Goal: Task Accomplishment & Management: Complete application form

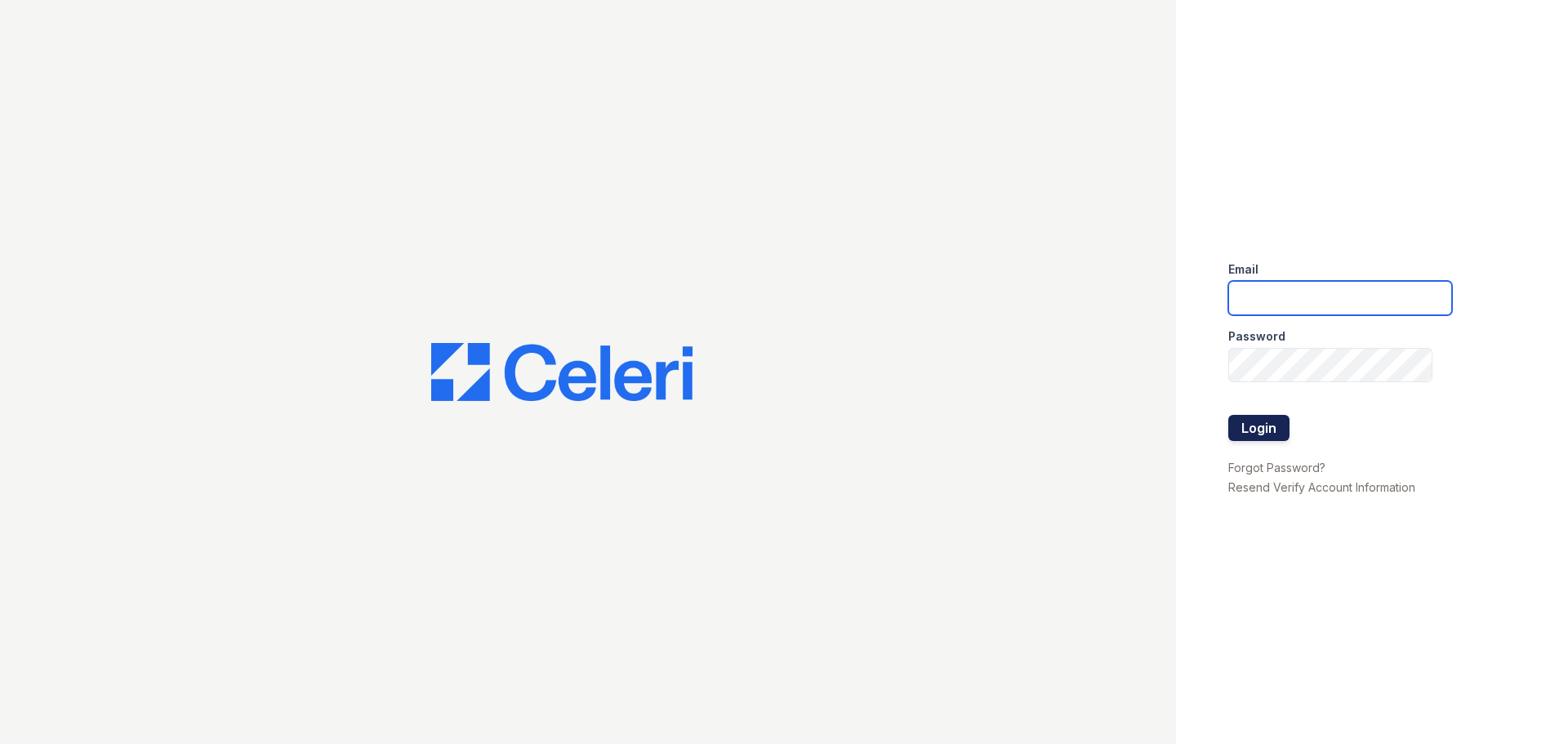
type input "[EMAIL_ADDRESS][DOMAIN_NAME]"
click at [1277, 424] on button "Login" at bounding box center [1258, 428] width 61 height 26
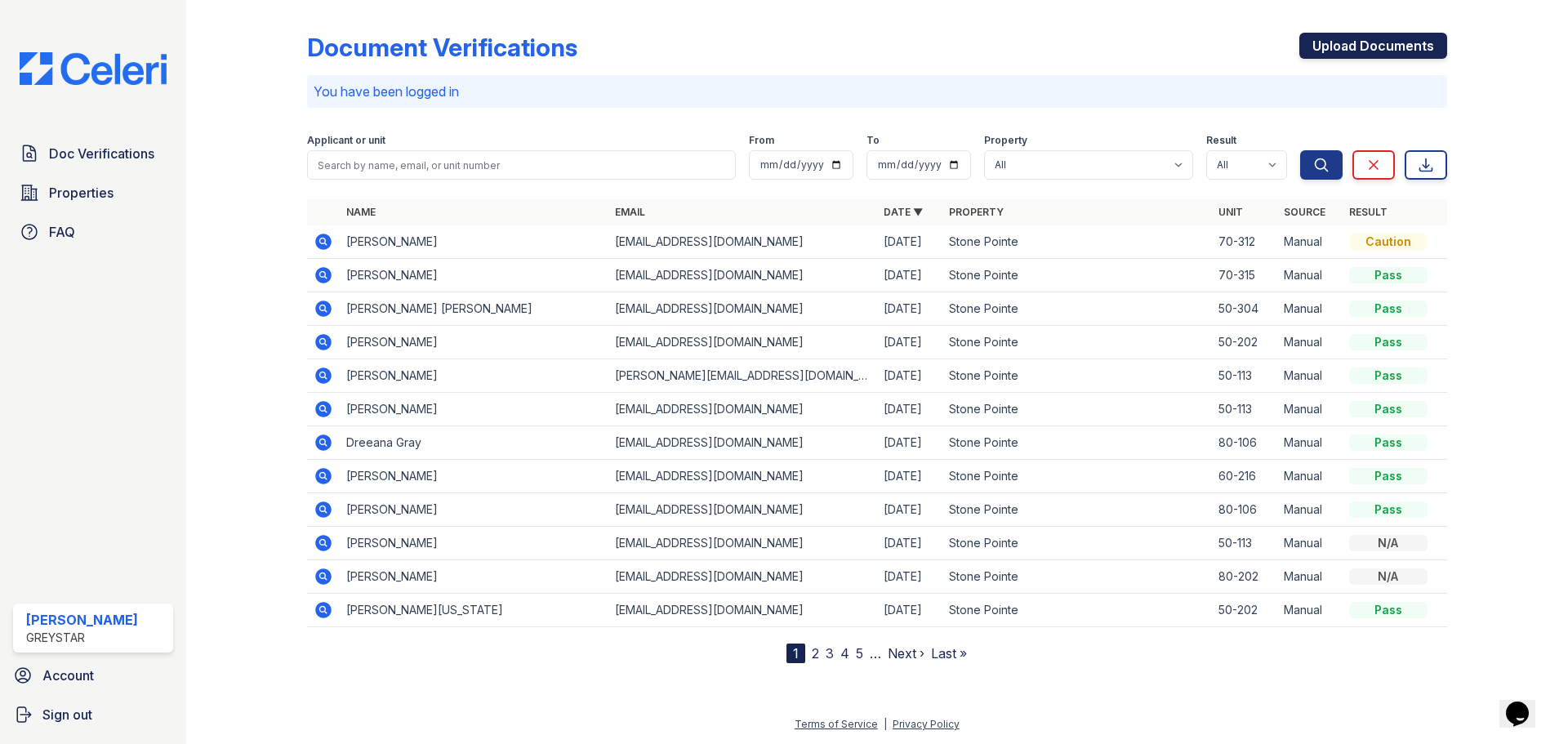
click at [1383, 43] on link "Upload Documents" at bounding box center [1373, 46] width 148 height 26
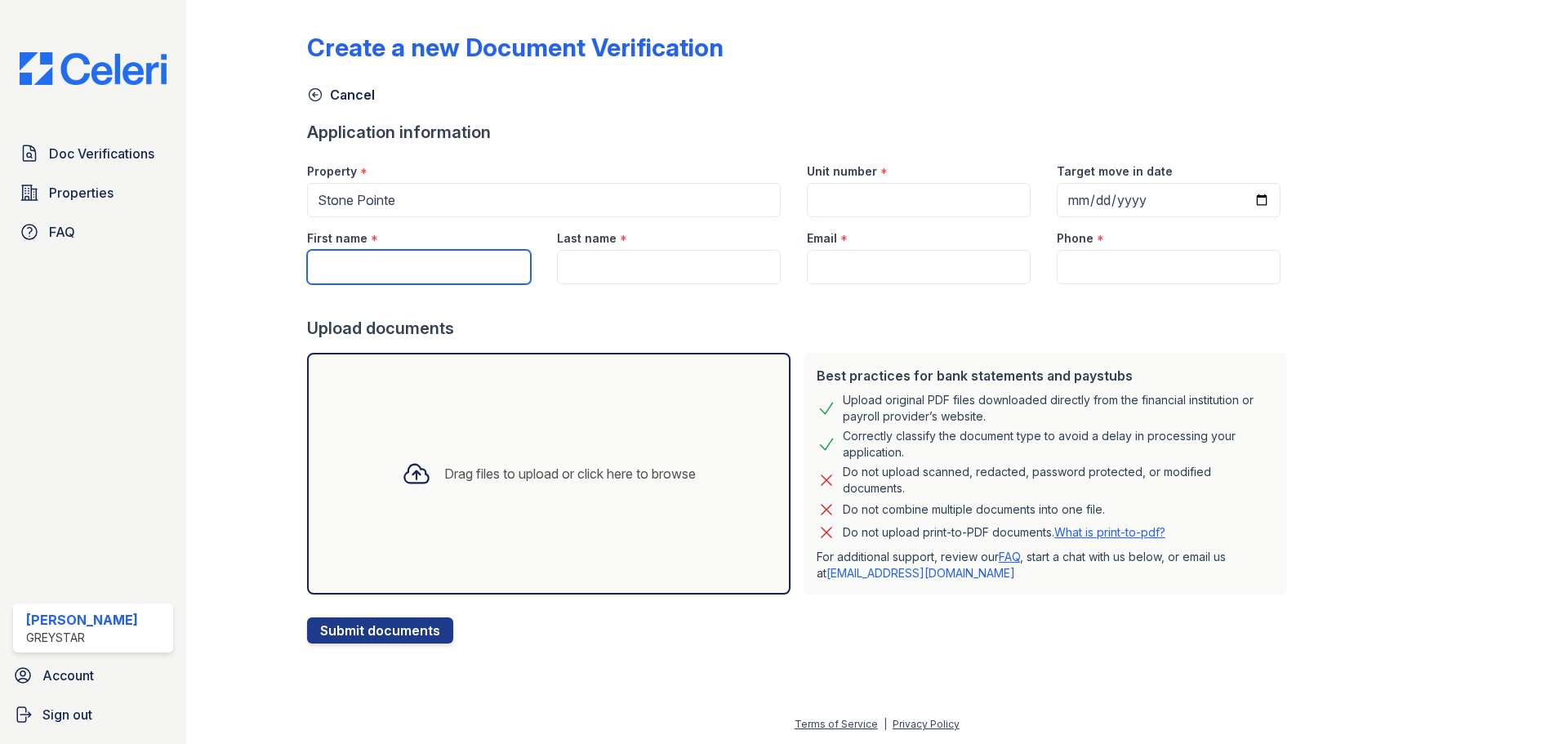
click at [335, 281] on input "First name" at bounding box center [419, 267] width 224 height 34
type input "Garrick"
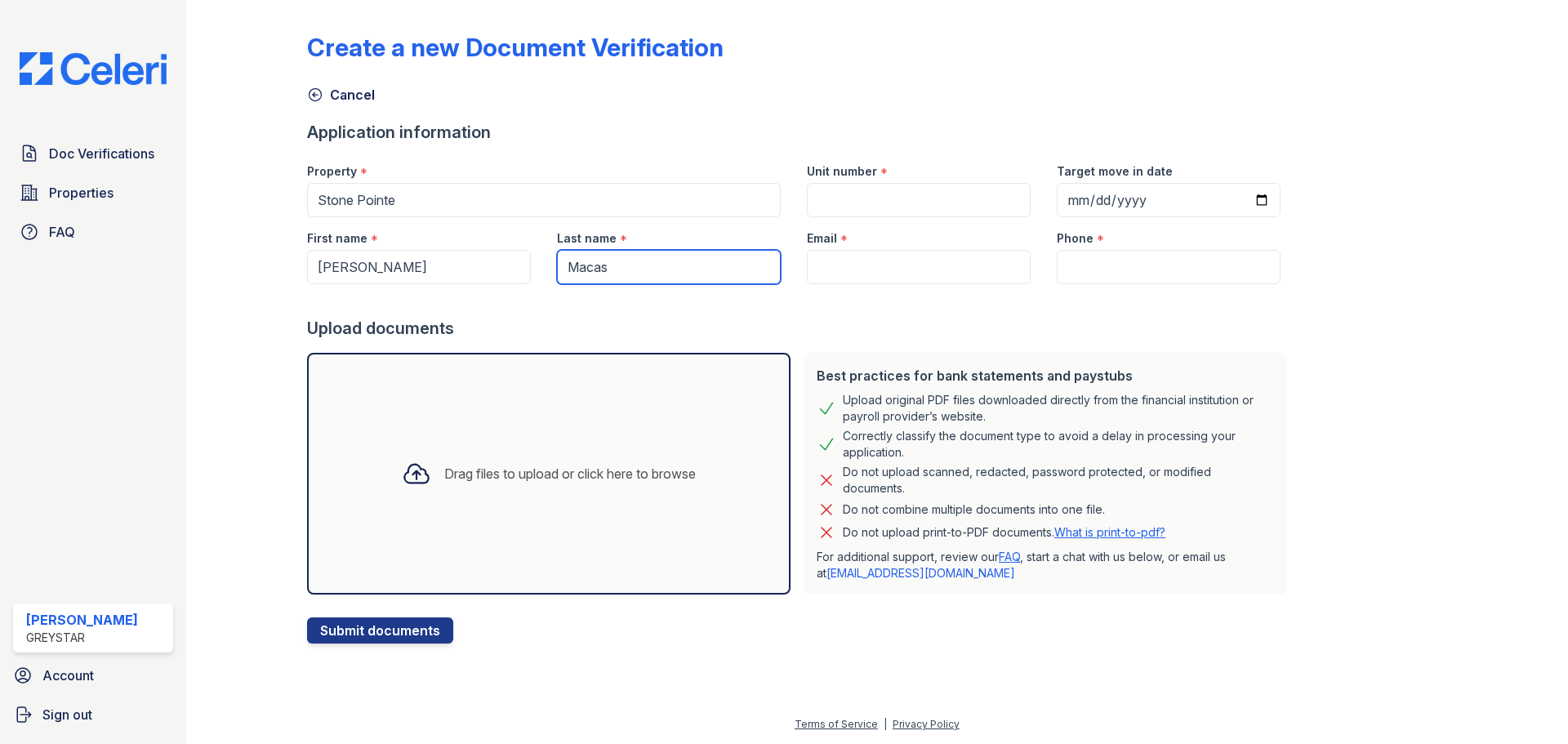
type input "Macas"
paste input "macasgarrick@gmail.com"
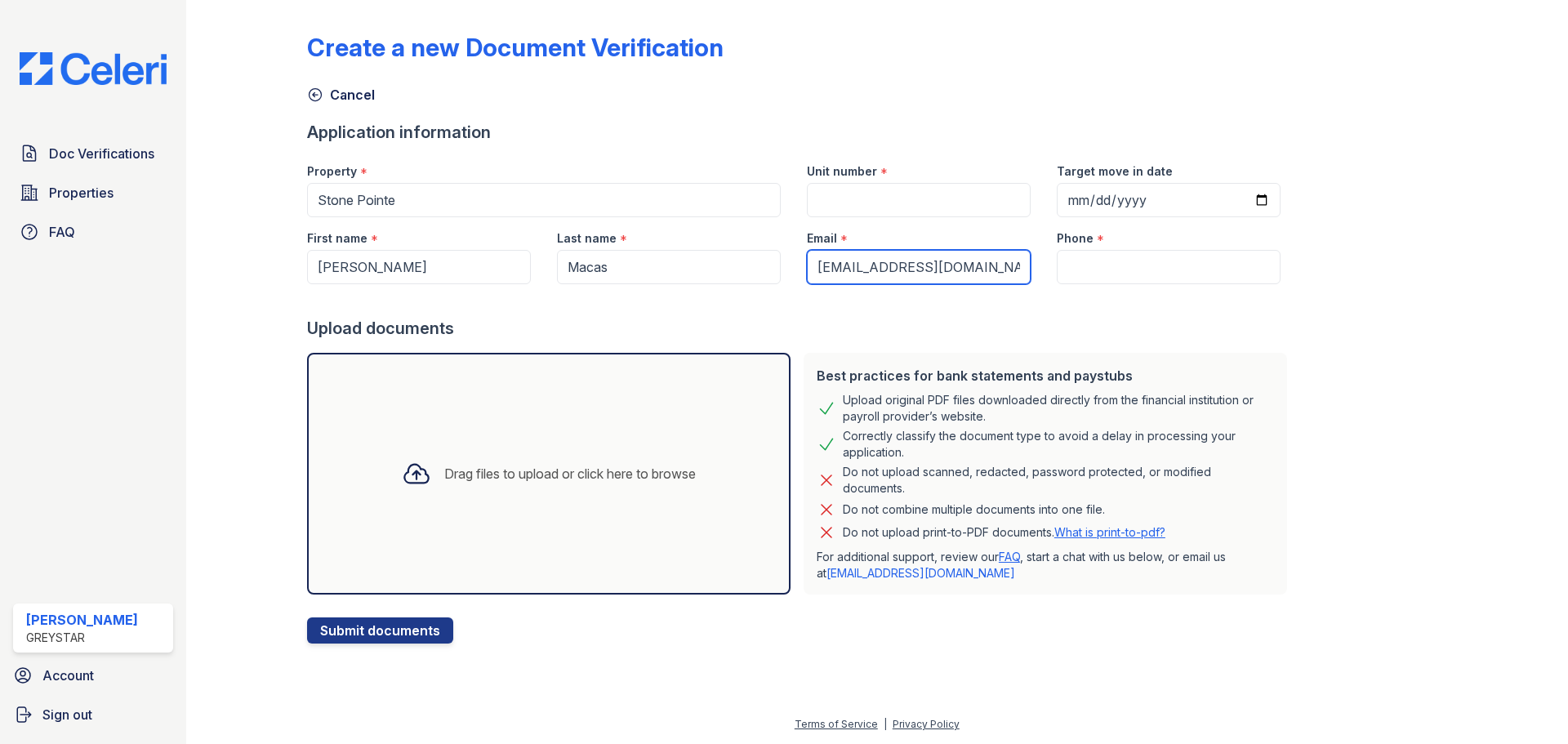
type input "macasgarrick@gmail.com"
drag, startPoint x: 965, startPoint y: 208, endPoint x: 971, endPoint y: 218, distance: 11.7
click at [965, 210] on input "Unit number" at bounding box center [918, 200] width 224 height 34
type input "60-506"
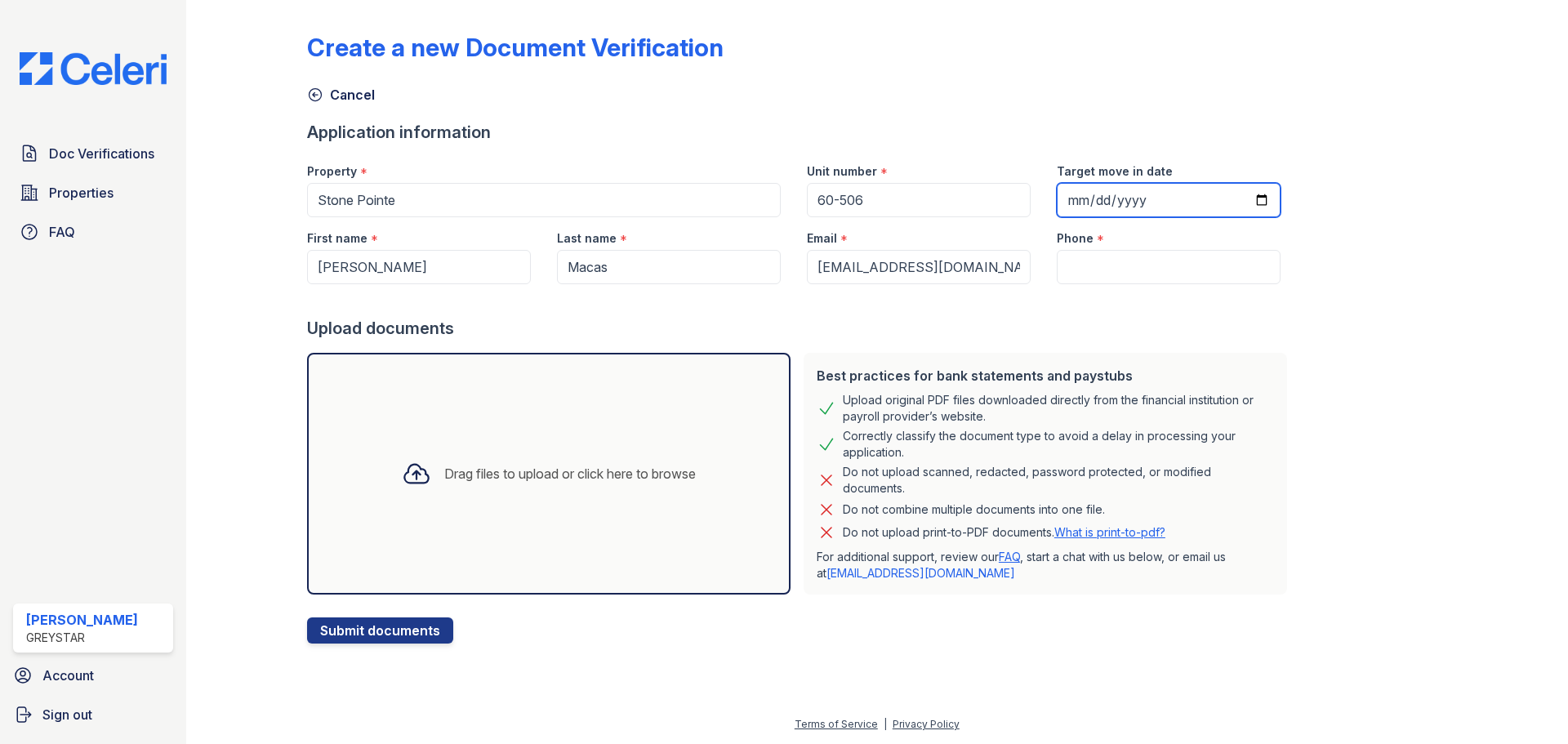
click at [1188, 205] on input "Target move in date" at bounding box center [1169, 200] width 224 height 34
type input "2025-10-04"
drag, startPoint x: 1180, startPoint y: 271, endPoint x: 1162, endPoint y: 285, distance: 22.8
click at [1180, 271] on input "Phone" at bounding box center [1169, 267] width 224 height 34
click at [1193, 278] on input "Phone" at bounding box center [1169, 267] width 224 height 34
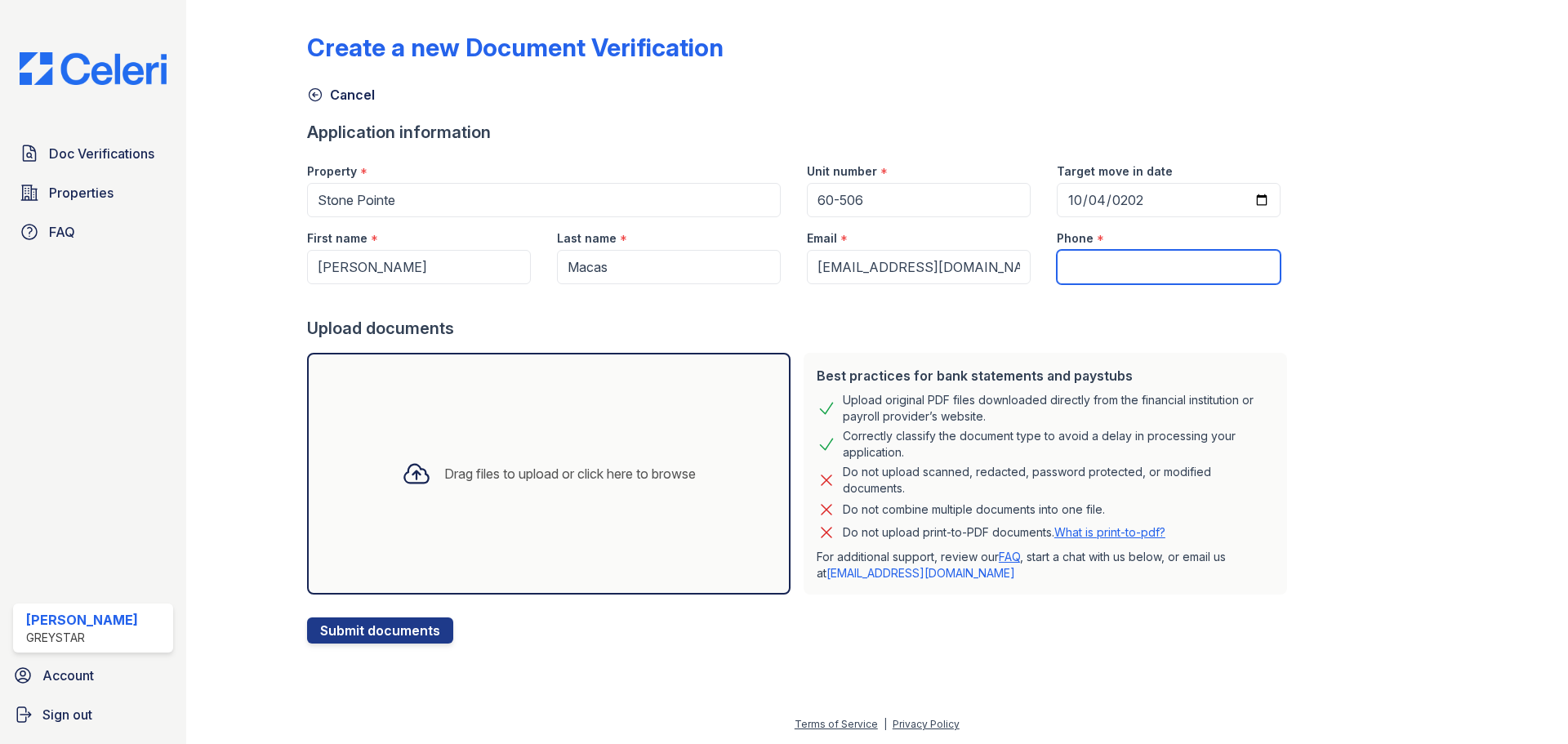
paste input "4436325538"
type input "4436325538"
click at [419, 498] on div "Drag files to upload or click here to browse" at bounding box center [548, 474] width 320 height 56
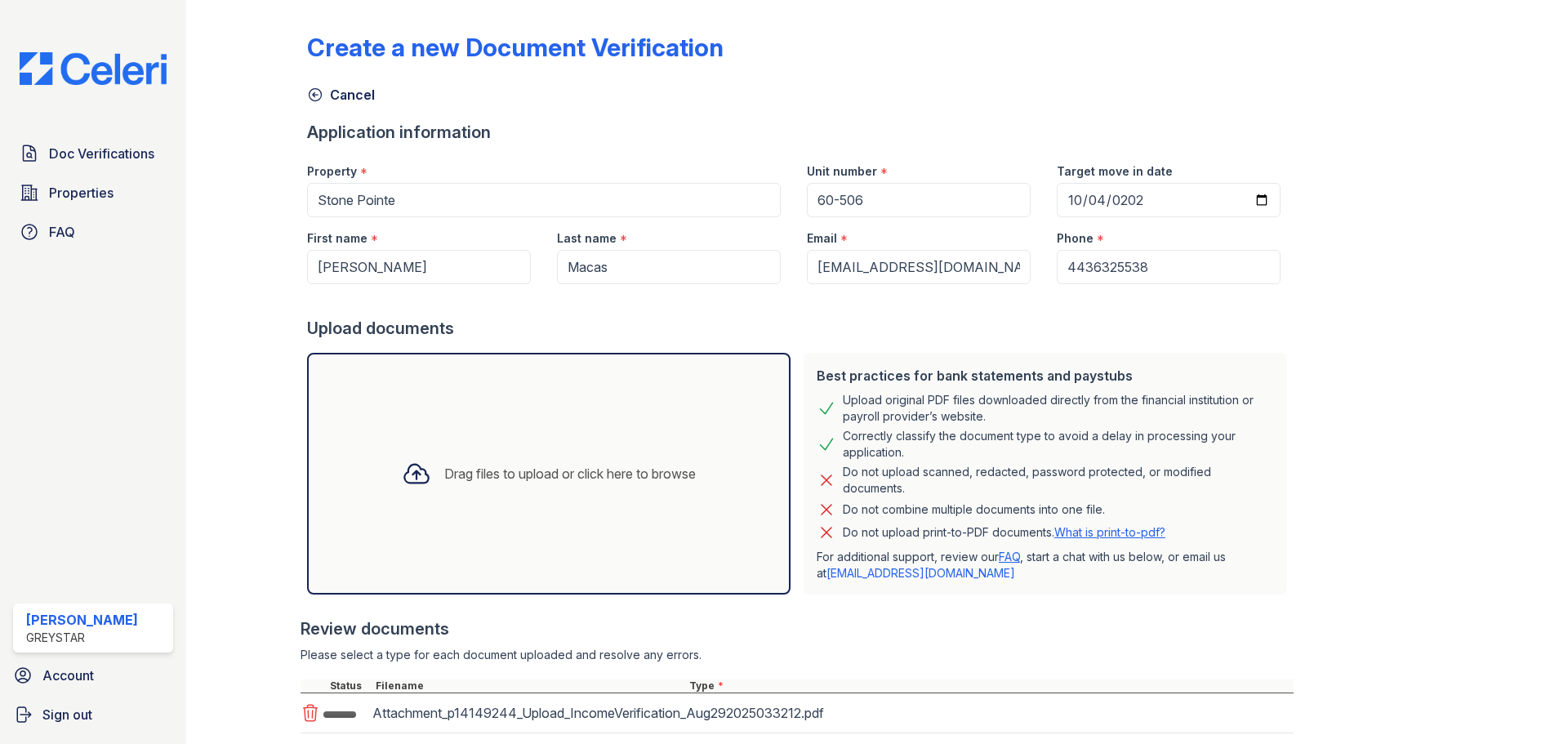
scroll to position [184, 0]
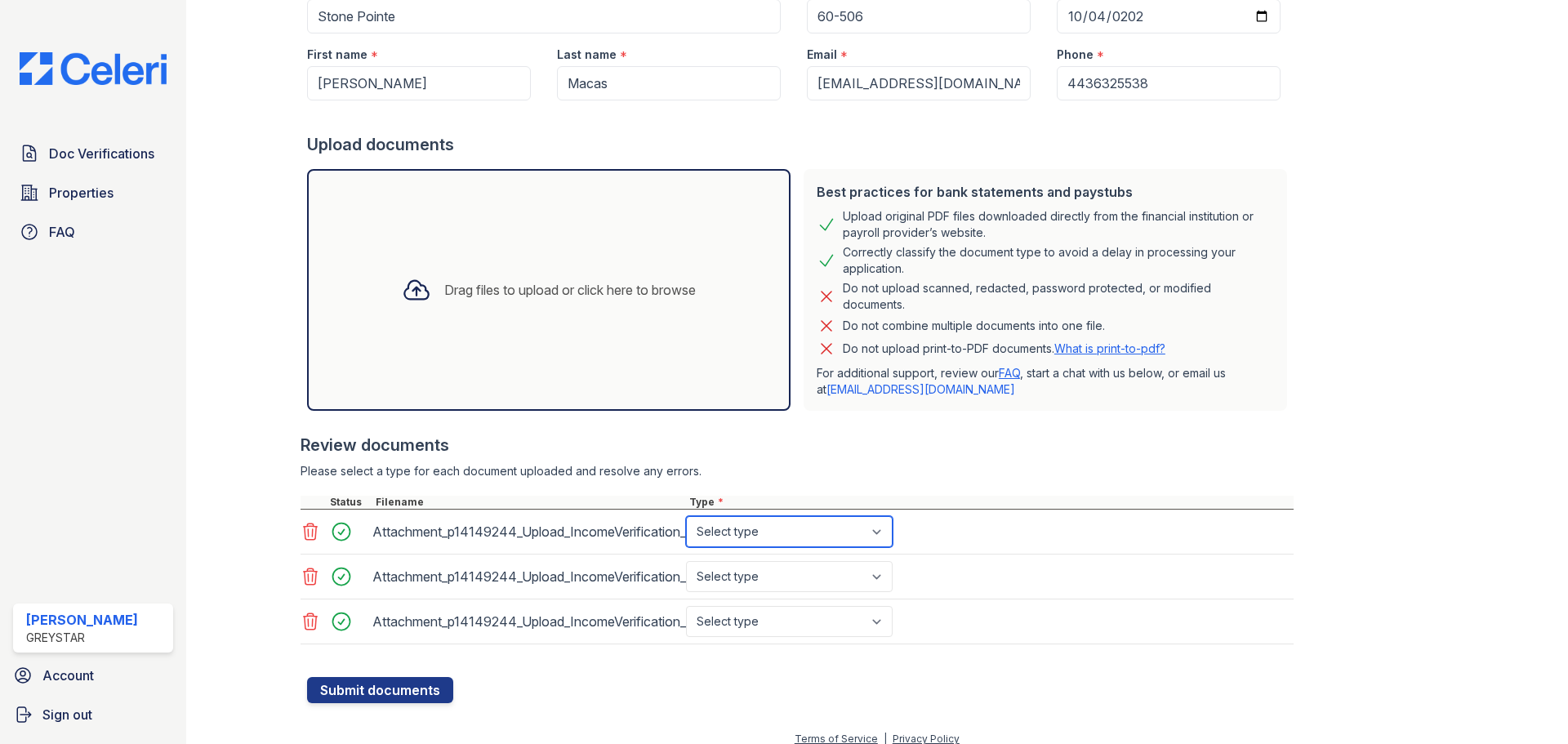
click at [781, 533] on select "Select type Paystub Bank Statement Offer Letter Tax Documents Benefit Award Let…" at bounding box center [788, 531] width 207 height 31
select select "paystub"
click at [686, 516] on select "Select type Paystub Bank Statement Offer Letter Tax Documents Benefit Award Let…" at bounding box center [788, 531] width 207 height 31
click at [766, 570] on select "Select type Paystub Bank Statement Offer Letter Tax Documents Benefit Award Let…" at bounding box center [788, 576] width 207 height 31
select select "paystub"
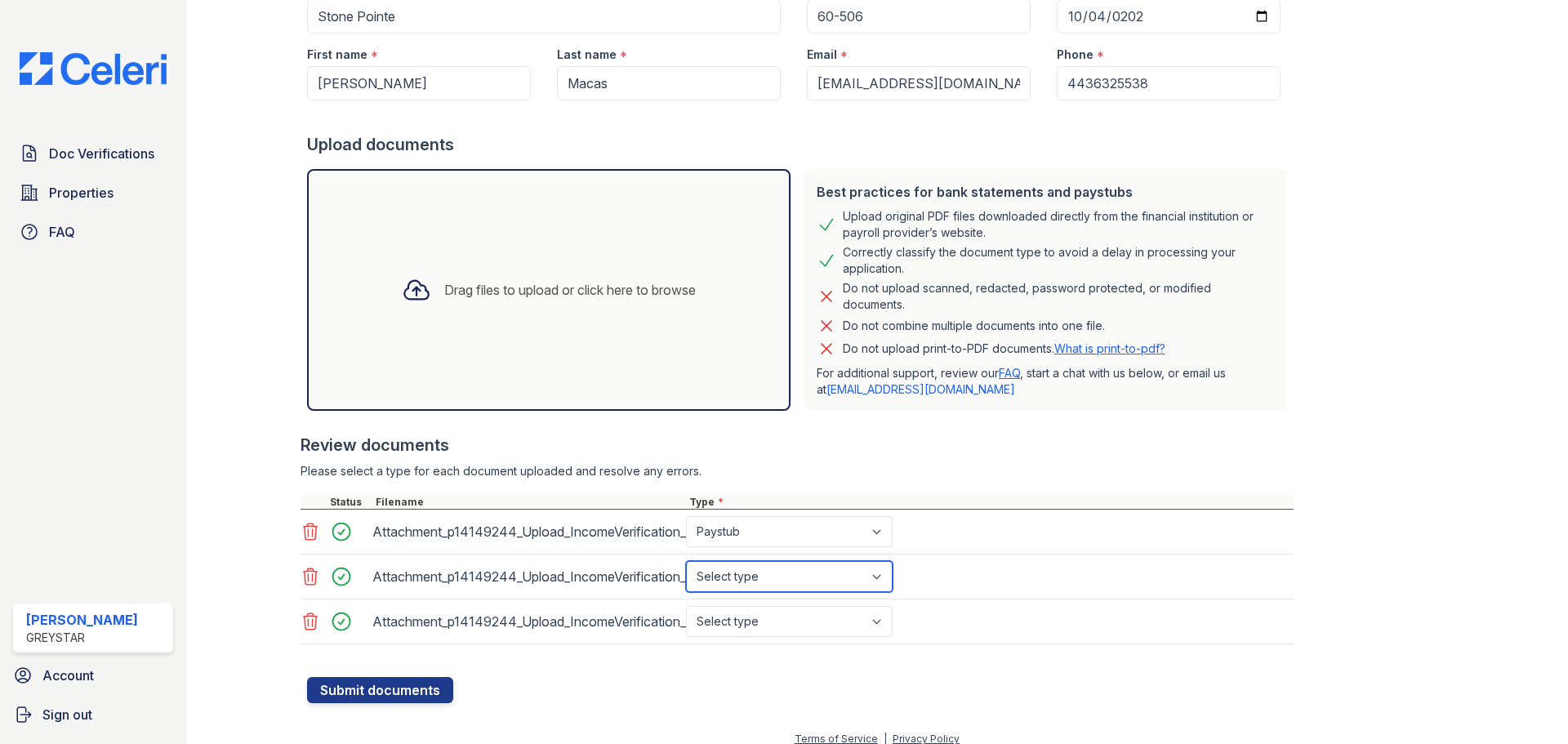
click at [686, 561] on select "Select type Paystub Bank Statement Offer Letter Tax Documents Benefit Award Let…" at bounding box center [788, 576] width 207 height 31
click at [757, 621] on select "Select type Paystub Bank Statement Offer Letter Tax Documents Benefit Award Let…" at bounding box center [788, 621] width 207 height 31
select select "paystub"
click at [686, 606] on select "Select type Paystub Bank Statement Offer Letter Tax Documents Benefit Award Let…" at bounding box center [788, 621] width 207 height 31
click at [391, 683] on button "Submit documents" at bounding box center [380, 690] width 146 height 26
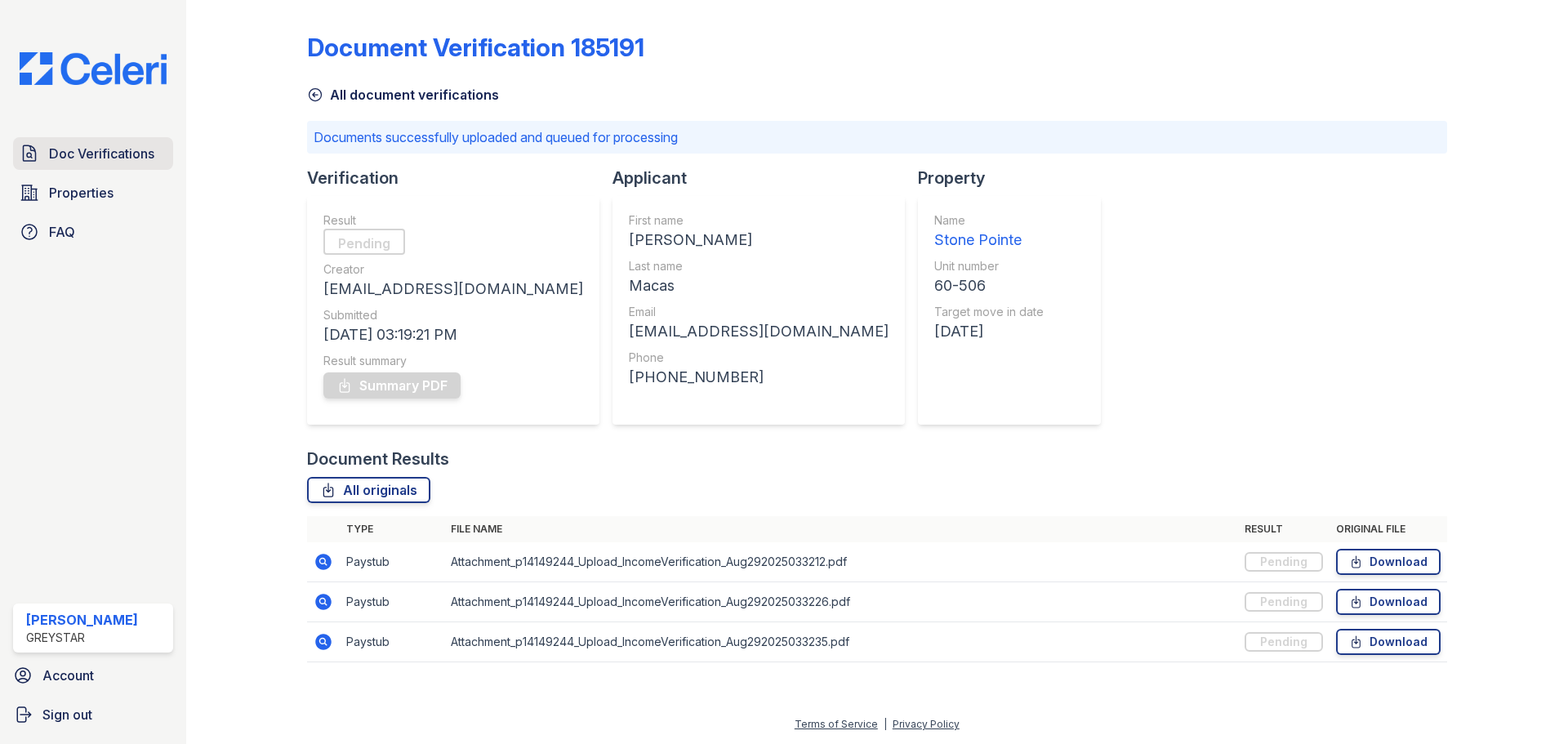
click at [97, 154] on span "Doc Verifications" at bounding box center [102, 154] width 106 height 20
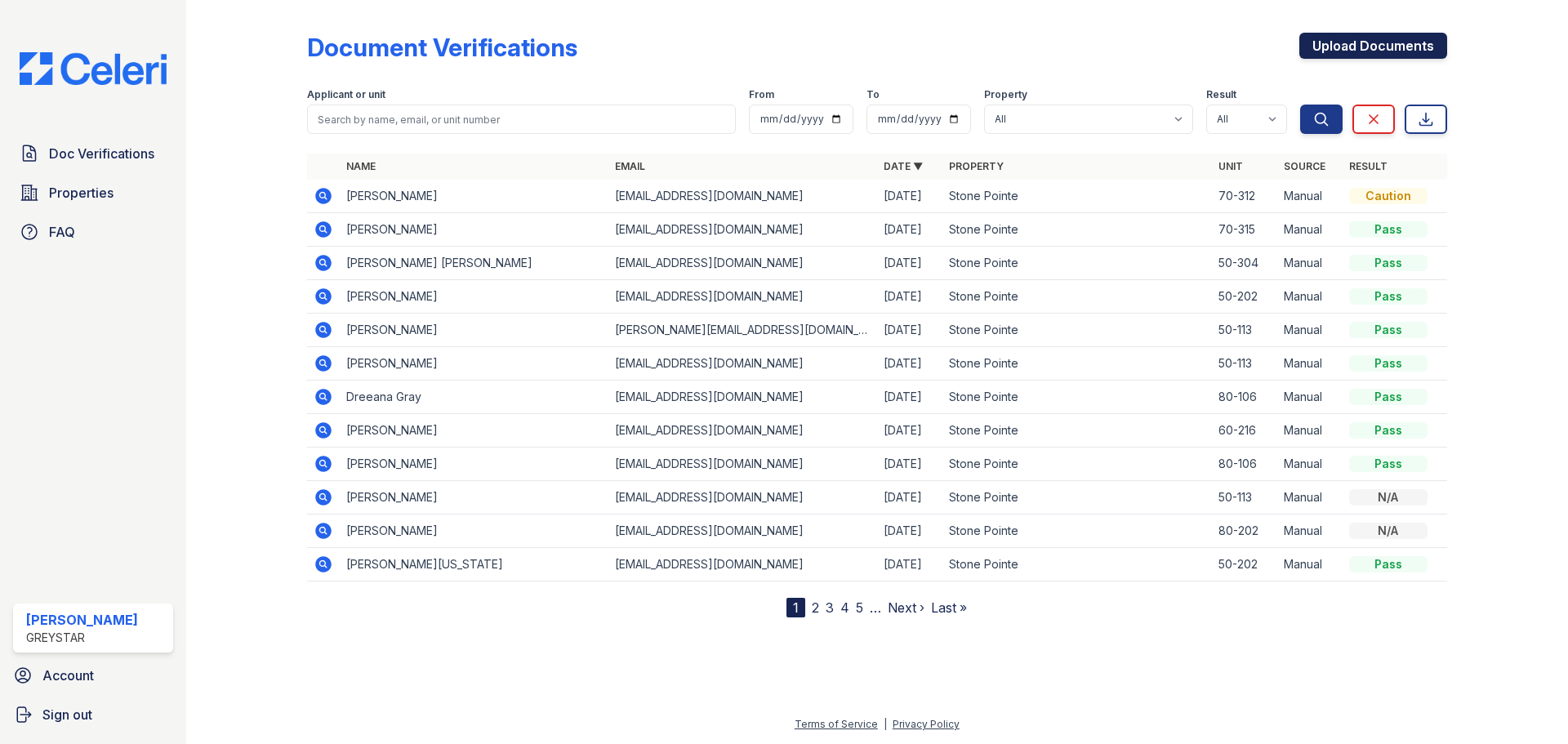
click at [1337, 43] on link "Upload Documents" at bounding box center [1373, 46] width 148 height 26
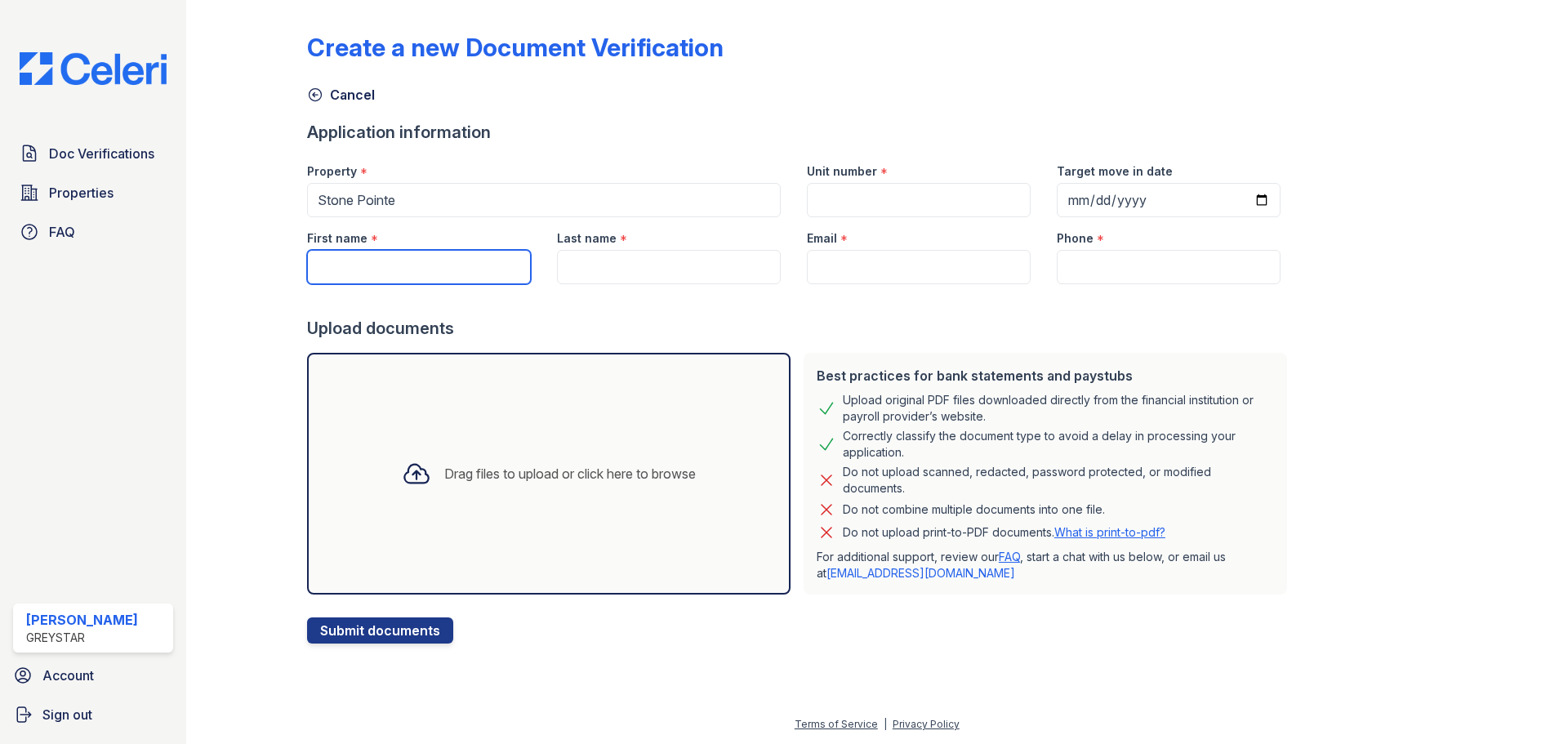
click at [447, 258] on input "First name" at bounding box center [419, 267] width 224 height 34
paste input "Hayley"
type input "Hayley"
click at [571, 268] on input "Last name" at bounding box center [669, 267] width 224 height 34
paste input "Diener"
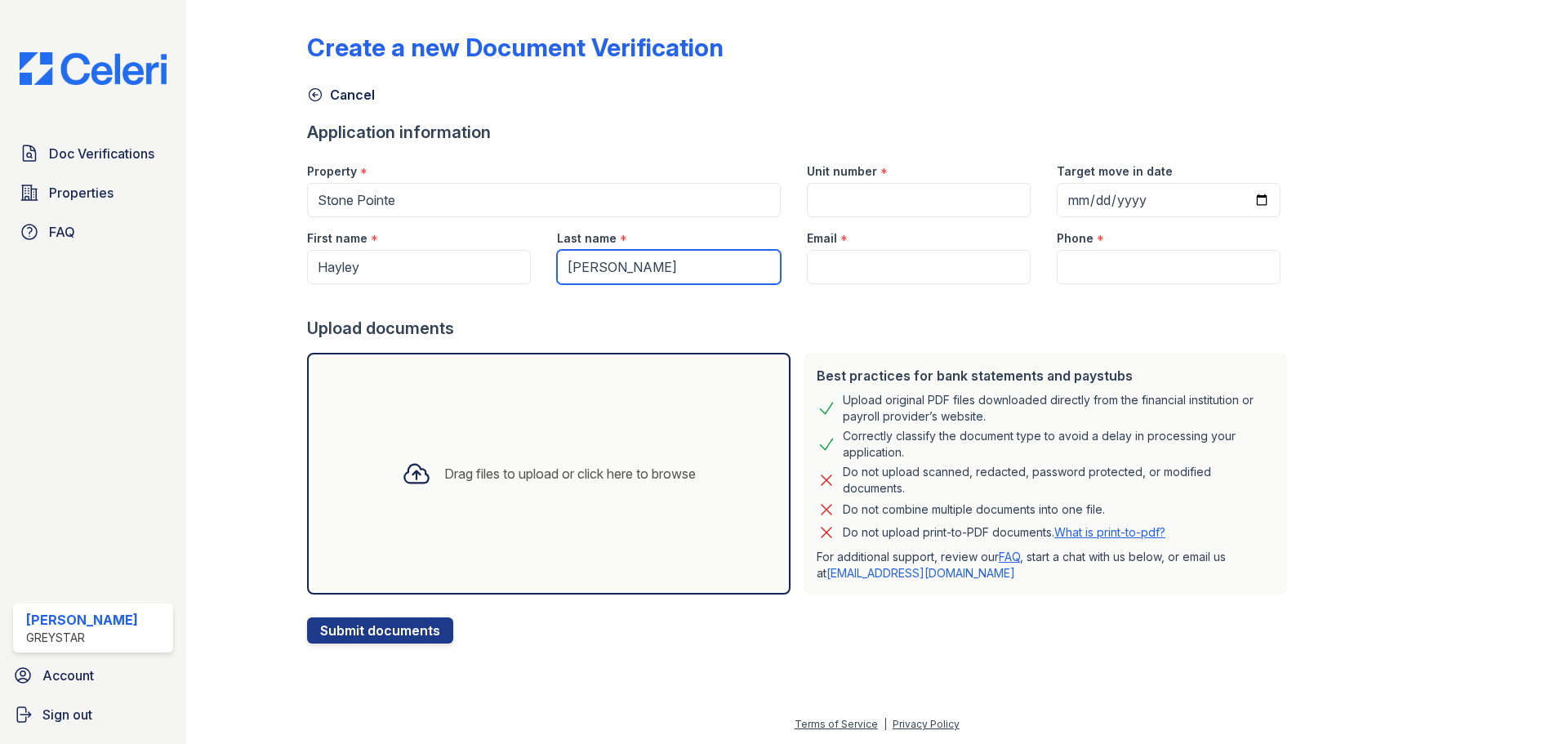
type input "Diener"
drag, startPoint x: 839, startPoint y: 283, endPoint x: 834, endPoint y: 275, distance: 9.4
click at [837, 279] on form "Application information Property * Stone Pointe Unit number * Target move in da…" at bounding box center [800, 382] width 986 height 523
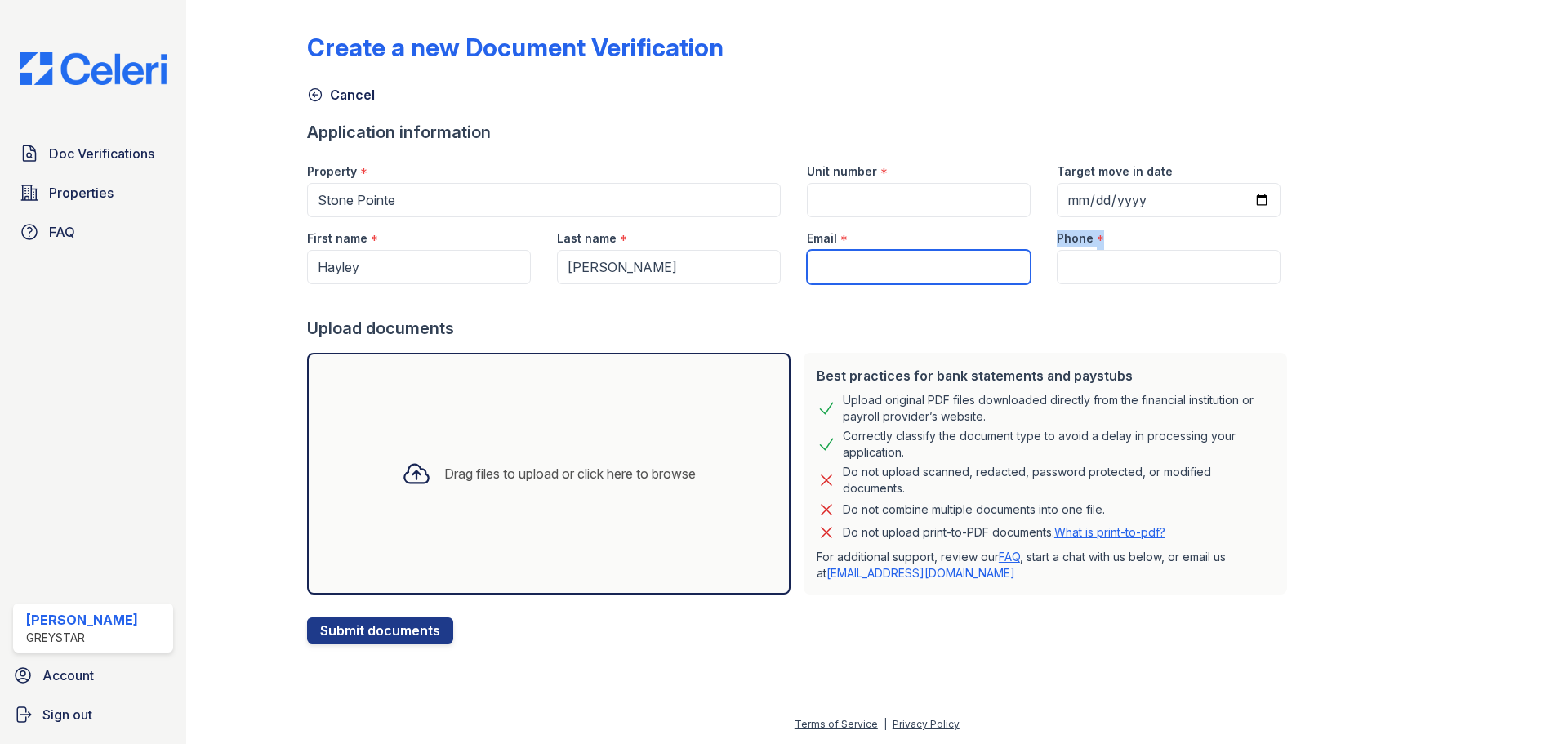
click at [833, 267] on input "Email" at bounding box center [918, 267] width 224 height 34
paste input "haydiener@gmail.com"
type input "haydiener@gmail.com"
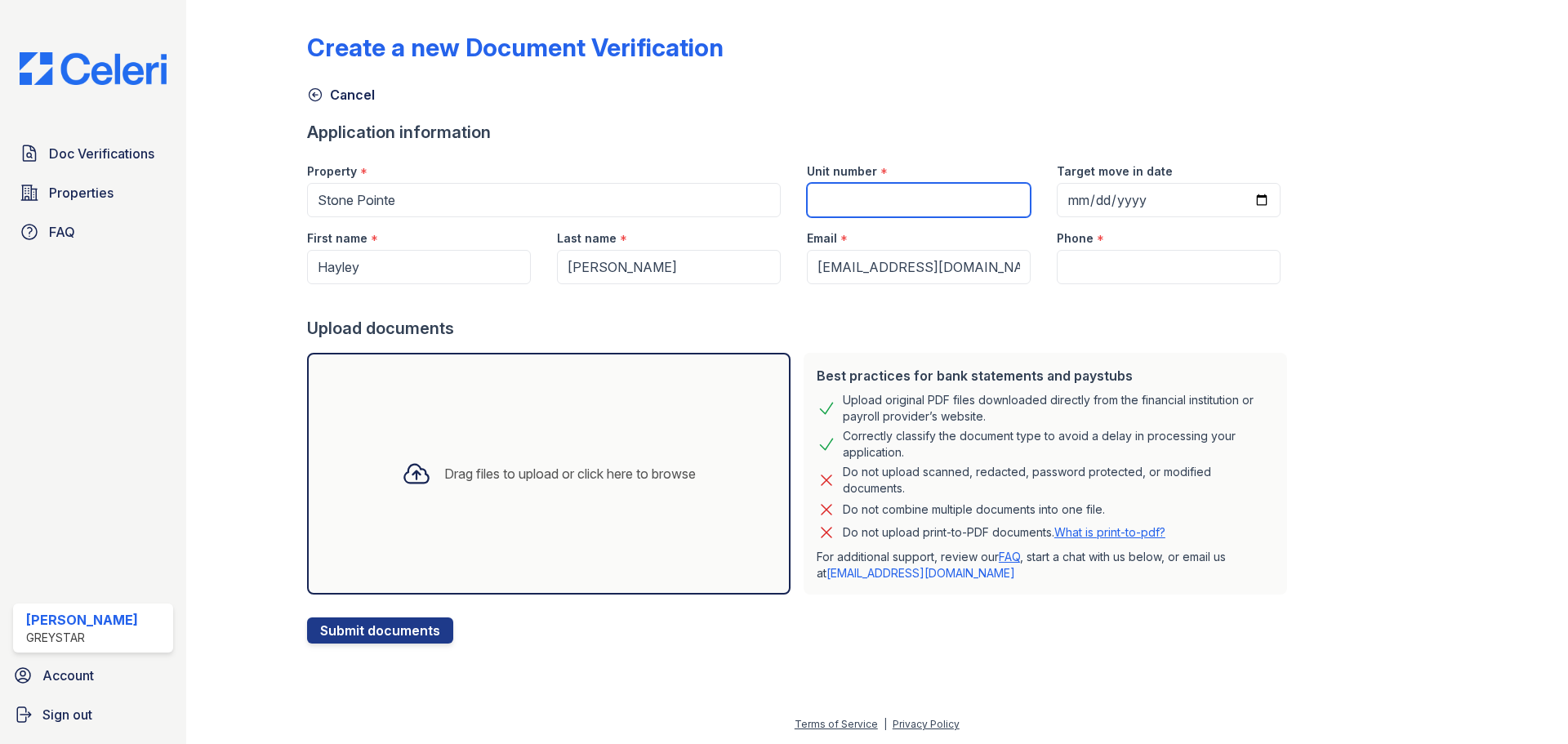
drag, startPoint x: 851, startPoint y: 197, endPoint x: 827, endPoint y: 181, distance: 28.8
click at [851, 197] on input "Unit number" at bounding box center [918, 200] width 224 height 34
type input "60-506"
click at [1076, 217] on input "Target move in date" at bounding box center [1169, 200] width 224 height 34
type input "42024-10-01"
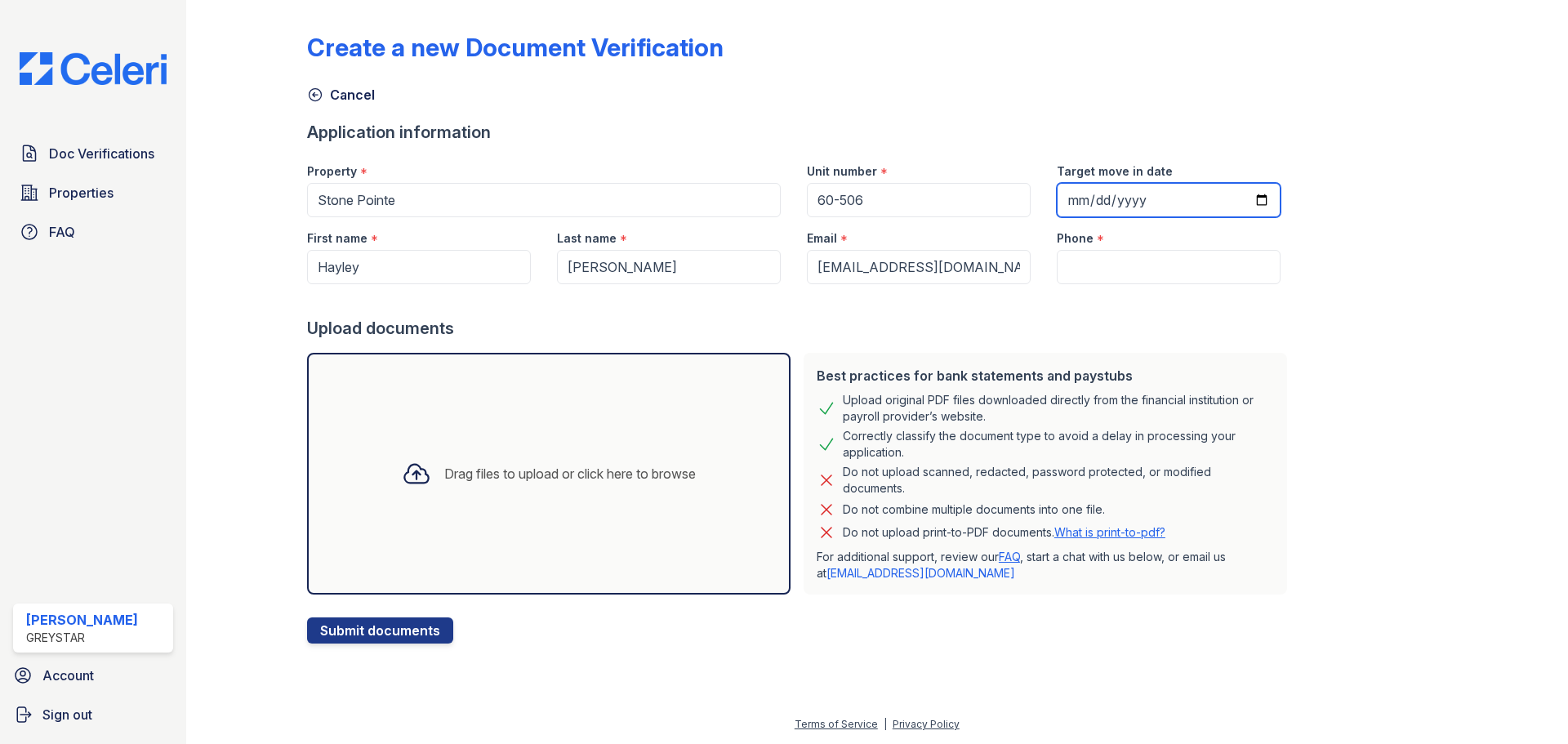
click at [1080, 205] on input "Target move in date" at bounding box center [1169, 200] width 224 height 34
type input "2025-10-04"
drag, startPoint x: 1118, startPoint y: 281, endPoint x: 1097, endPoint y: 263, distance: 27.7
click at [1118, 281] on input "Phone" at bounding box center [1169, 267] width 224 height 34
click at [1144, 263] on input "Phone" at bounding box center [1169, 267] width 224 height 34
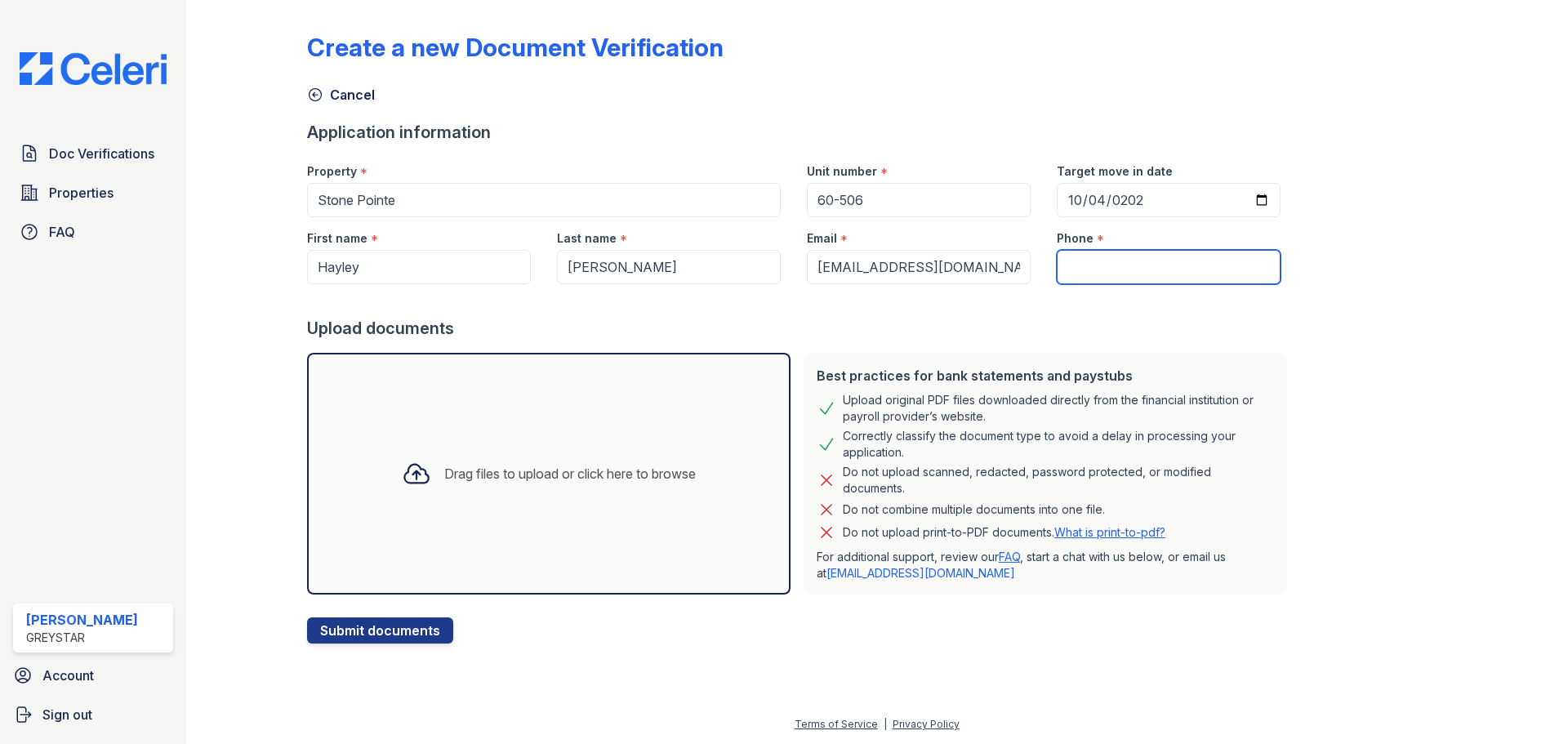
paste input "(410) 733-1144"
type input "(410) 733-1144"
click at [669, 451] on div "Drag files to upload or click here to browse" at bounding box center [548, 474] width 320 height 56
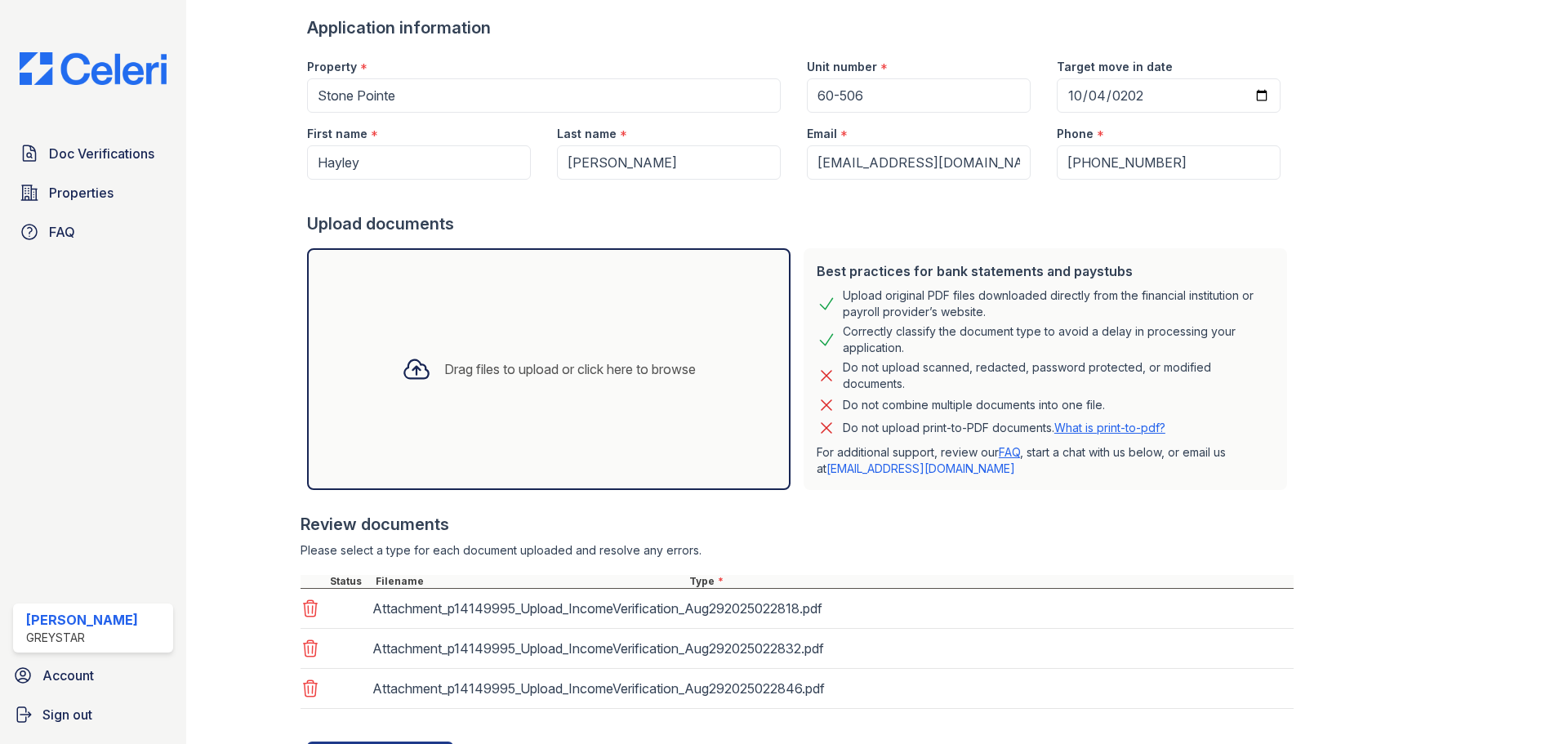
scroll to position [184, 0]
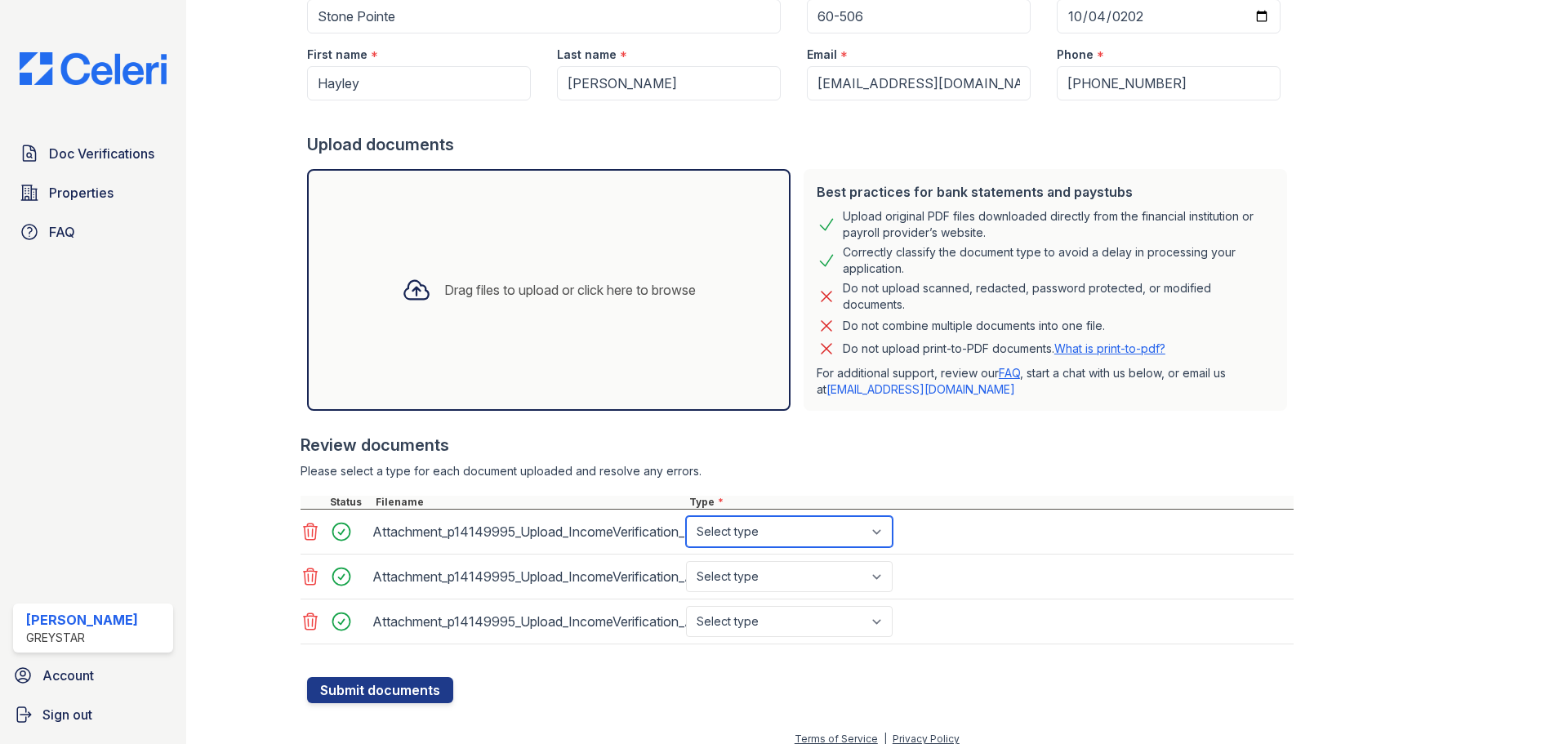
click at [813, 541] on select "Select type Paystub Bank Statement Offer Letter Tax Documents Benefit Award Let…" at bounding box center [788, 531] width 207 height 31
select select "paystub"
click at [686, 516] on select "Select type Paystub Bank Statement Offer Letter Tax Documents Benefit Award Let…" at bounding box center [788, 531] width 207 height 31
click at [809, 577] on select "Select type Paystub Bank Statement Offer Letter Tax Documents Benefit Award Let…" at bounding box center [788, 576] width 207 height 31
select select "paystub"
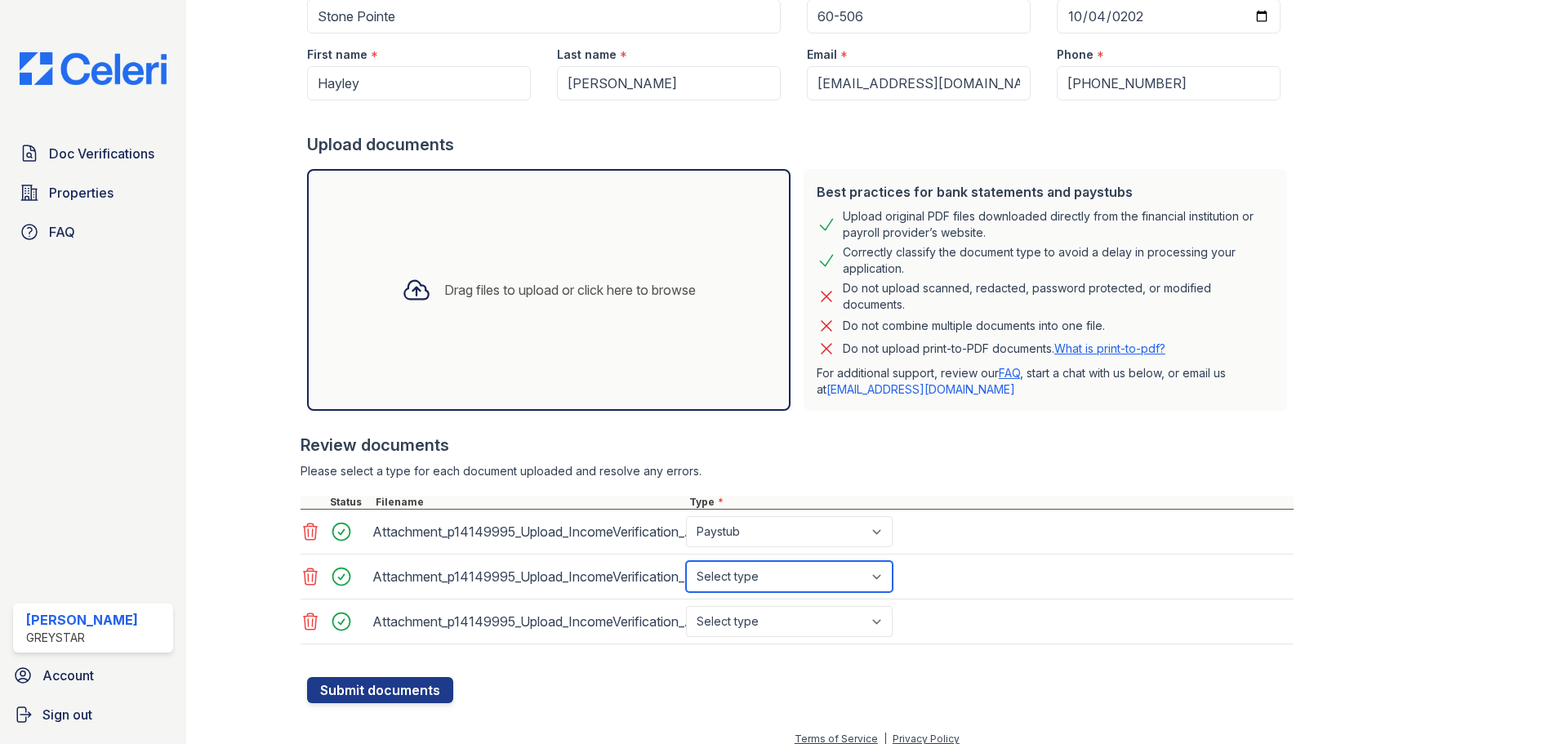
click at [686, 561] on select "Select type Paystub Bank Statement Offer Letter Tax Documents Benefit Award Let…" at bounding box center [788, 576] width 207 height 31
click at [750, 626] on select "Select type Paystub Bank Statement Offer Letter Tax Documents Benefit Award Let…" at bounding box center [788, 621] width 207 height 31
select select "paystub"
click at [686, 606] on select "Select type Paystub Bank Statement Offer Letter Tax Documents Benefit Award Let…" at bounding box center [788, 621] width 207 height 31
click at [425, 671] on div at bounding box center [800, 669] width 986 height 16
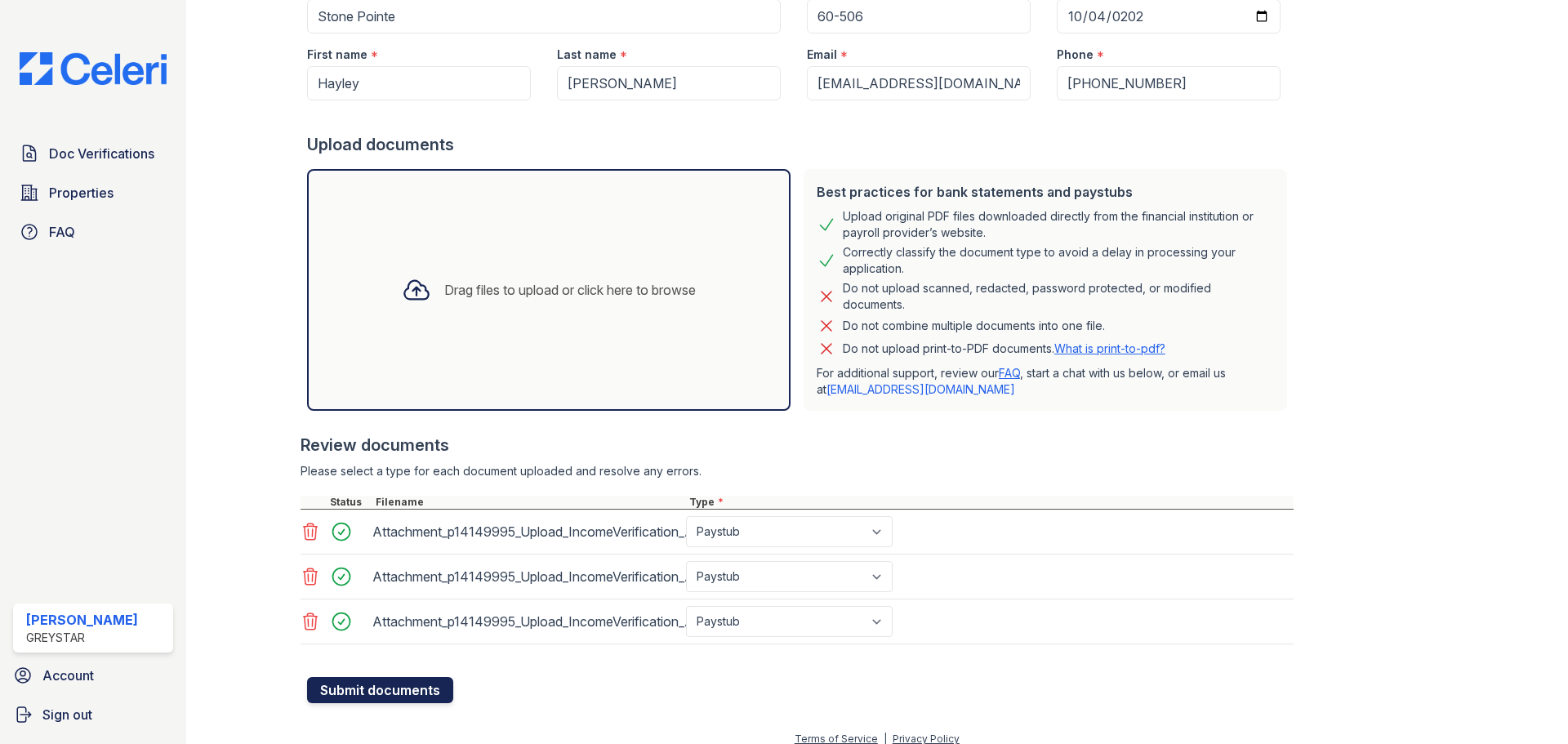
click at [424, 686] on button "Submit documents" at bounding box center [380, 690] width 146 height 26
